Goal: Task Accomplishment & Management: Use online tool/utility

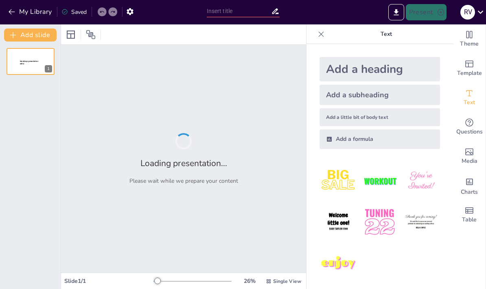
type input "Imported Sangrado Uterino Anormal (SUA)_ Investigación Actualizada.pptx"
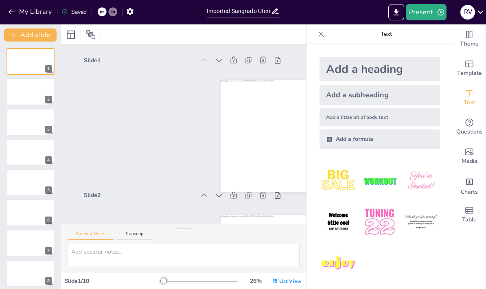
click at [173, 153] on div "Slide 1" at bounding box center [197, 124] width 219 height 235
click at [155, 156] on div "Slide 1" at bounding box center [189, 118] width 228 height 181
click at [149, 122] on div "Slide 1" at bounding box center [180, 117] width 221 height 164
click at [183, 164] on div "Slide 1" at bounding box center [191, 119] width 235 height 208
click at [165, 161] on div "Slide 1" at bounding box center [169, 125] width 208 height 235
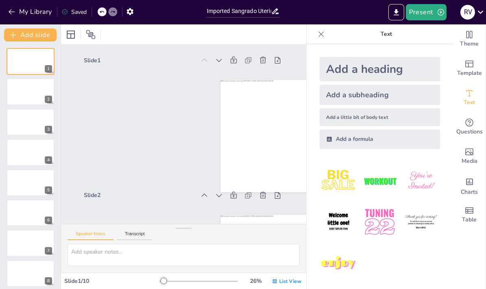
click at [15, 15] on icon "button" at bounding box center [12, 12] width 8 height 8
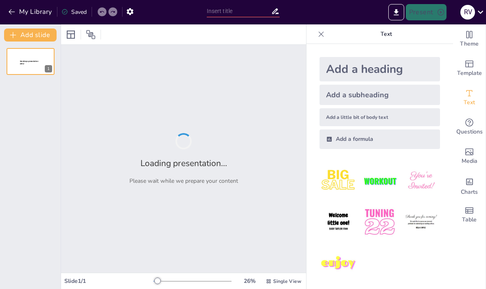
type input "Identificación de Causas del Sangrado Uterino Anormal"
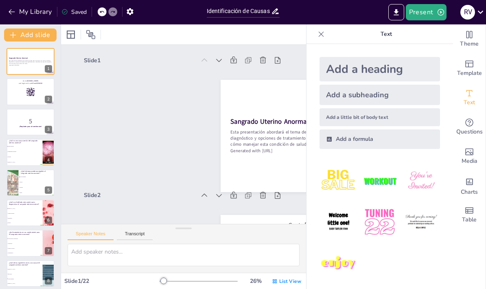
checkbox input "true"
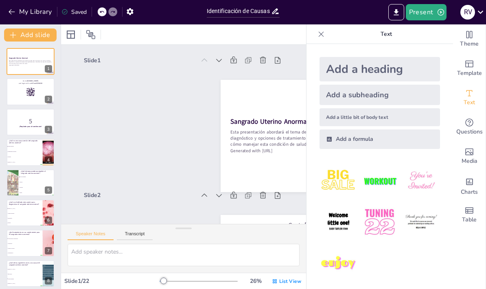
checkbox input "true"
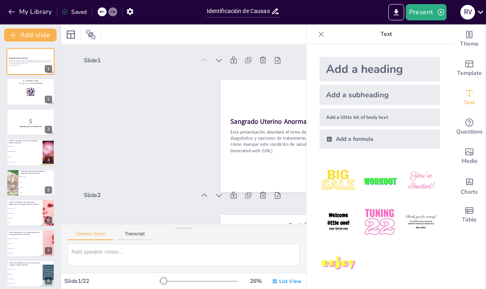
checkbox input "true"
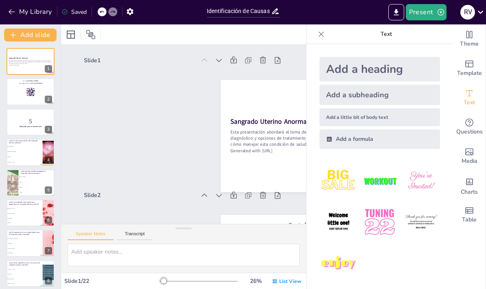
checkbox input "true"
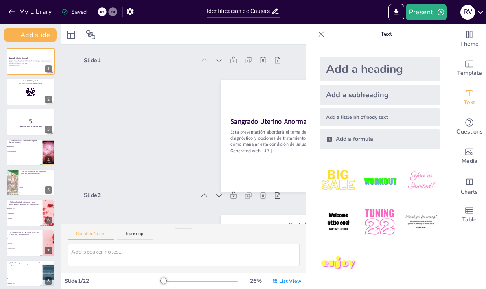
checkbox input "true"
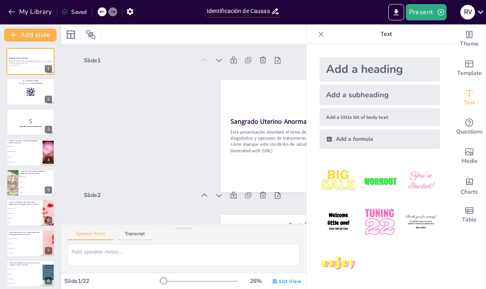
checkbox input "true"
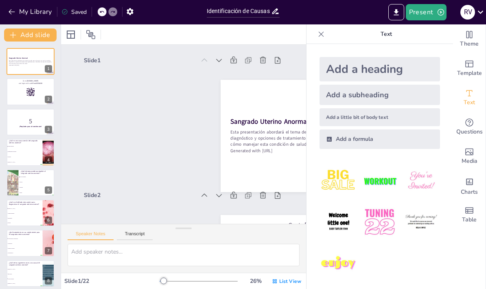
click at [126, 149] on div "Slide 1 Sangrado Uterino Anormal Esta presentación abordará el tema del sangrad…" at bounding box center [199, 129] width 181 height 228
checkbox input "true"
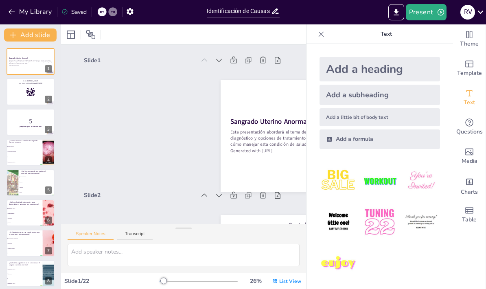
checkbox input "true"
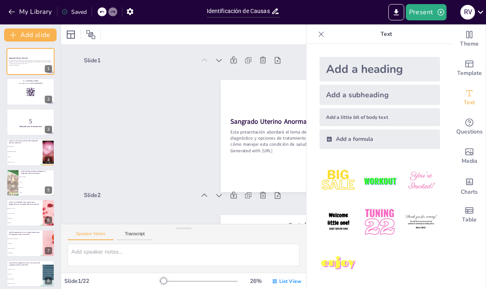
checkbox input "true"
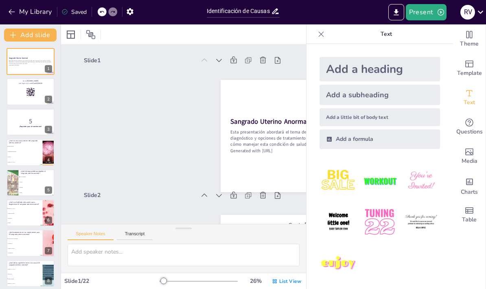
checkbox input "true"
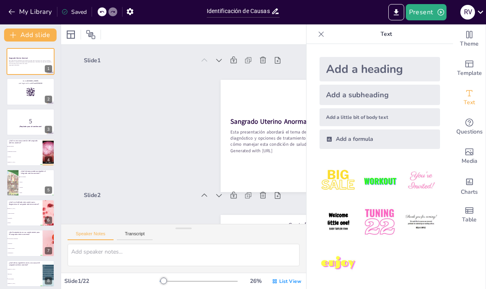
checkbox input "true"
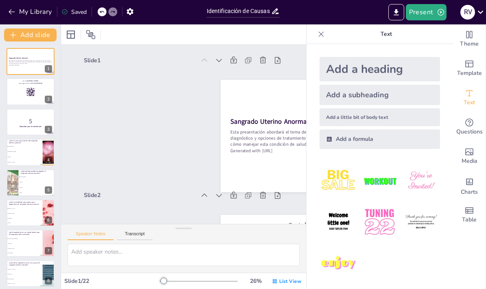
checkbox input "true"
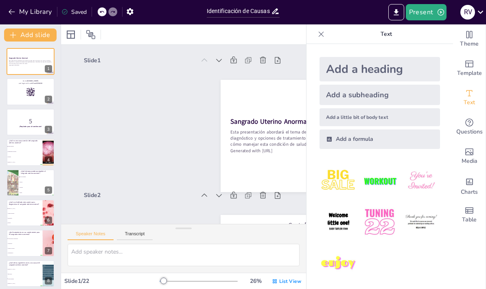
checkbox input "true"
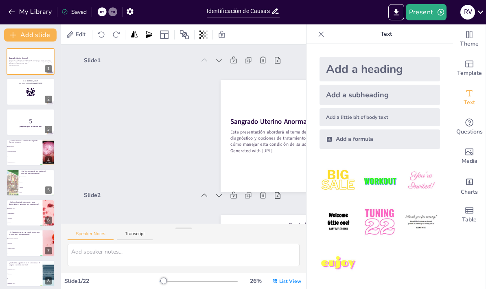
checkbox input "true"
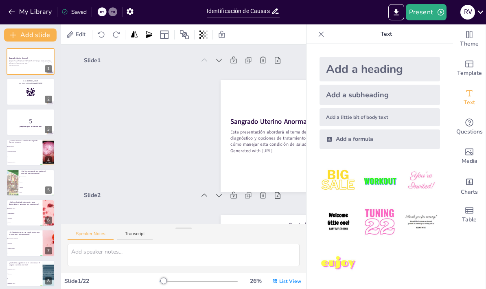
checkbox input "true"
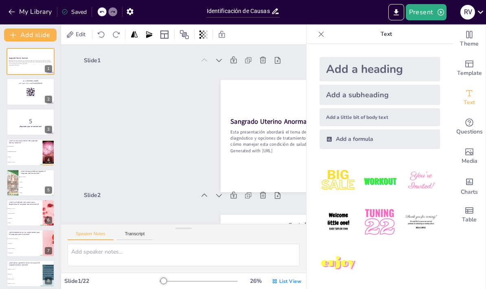
checkbox input "true"
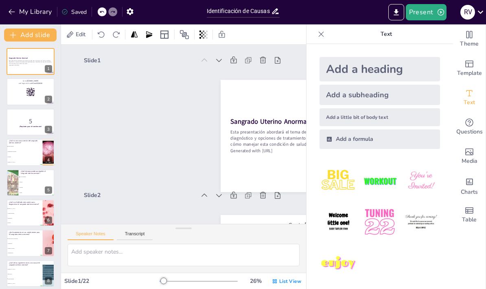
checkbox input "true"
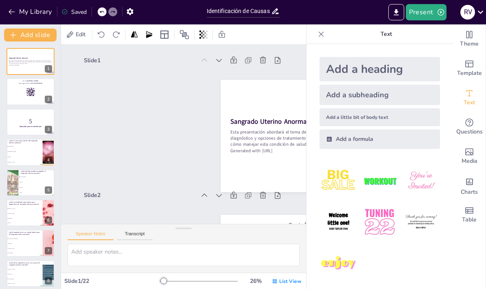
checkbox input "true"
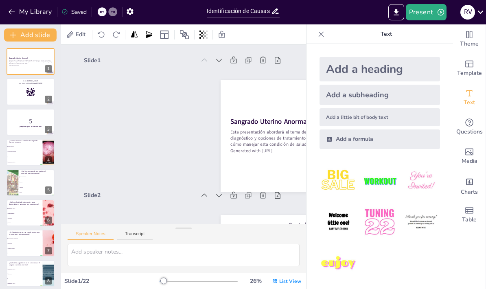
checkbox input "true"
click at [443, 11] on icon "button" at bounding box center [441, 12] width 8 height 8
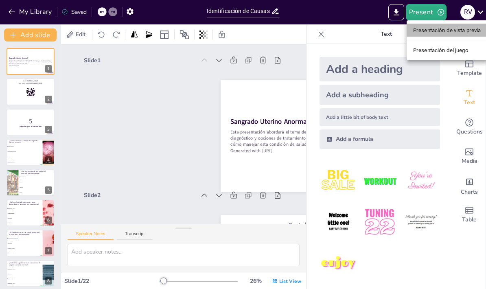
click at [461, 27] on font "Presentación de vista previa" at bounding box center [447, 30] width 68 height 6
